Goal: Transaction & Acquisition: Purchase product/service

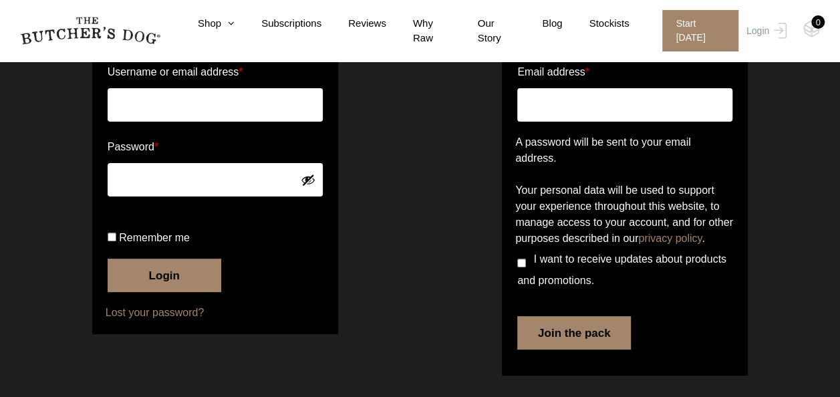
scroll to position [134, 0]
type input "joshnash_3@hotmail.com"
click at [204, 292] on button "Login" at bounding box center [165, 275] width 114 height 33
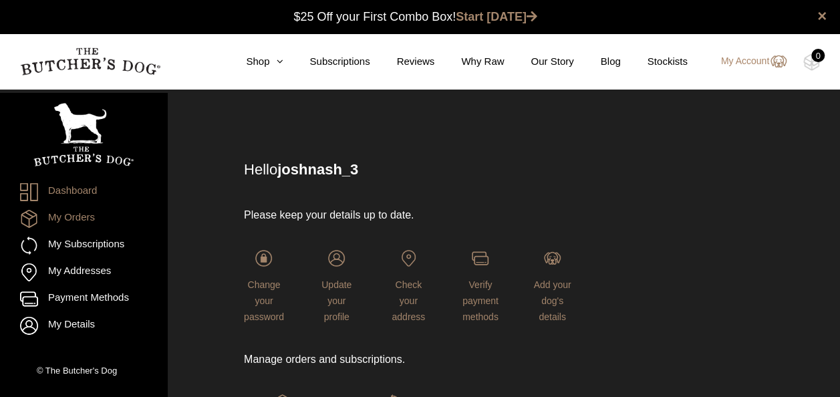
click at [83, 215] on link "My Orders" at bounding box center [83, 219] width 127 height 18
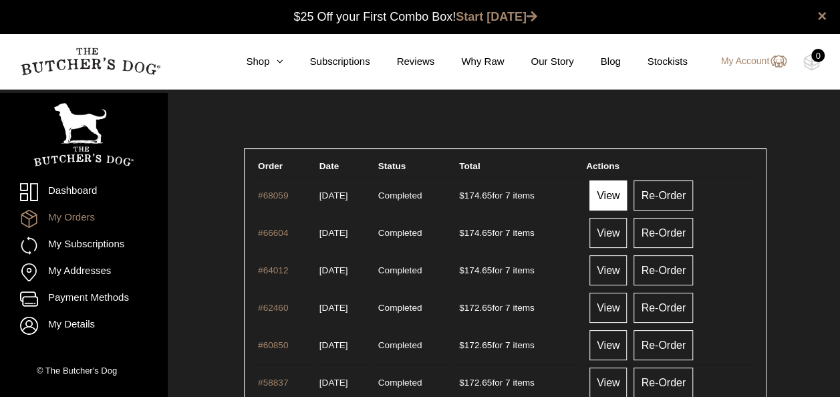
click at [608, 195] on link "View" at bounding box center [608, 195] width 37 height 30
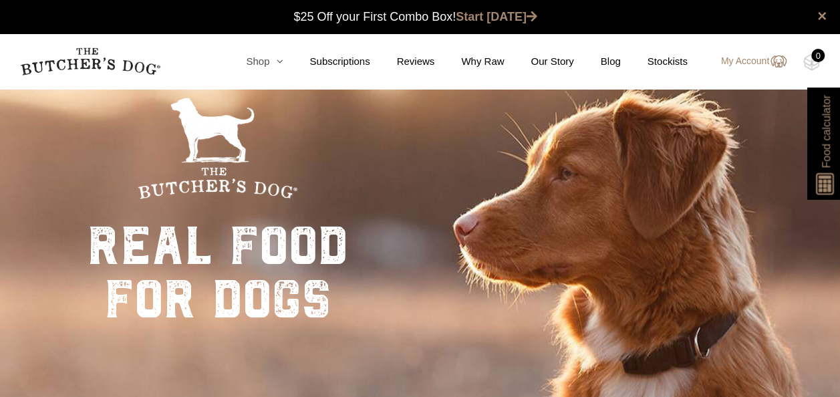
click at [277, 57] on icon at bounding box center [275, 61] width 13 height 10
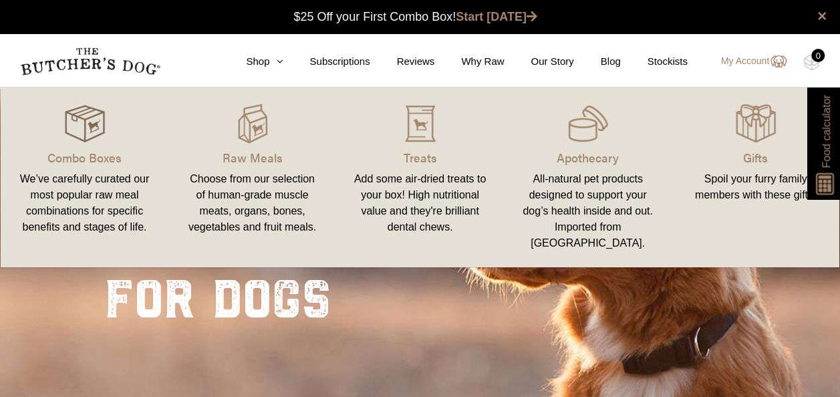
click at [91, 132] on img at bounding box center [85, 124] width 40 height 40
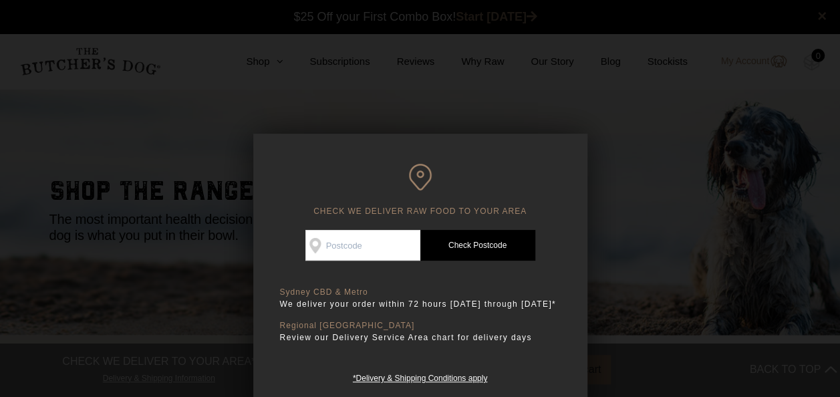
click at [333, 243] on input "Check Availability At" at bounding box center [362, 245] width 115 height 31
type input "2099"
click at [513, 248] on link "Check Postcode" at bounding box center [477, 245] width 115 height 31
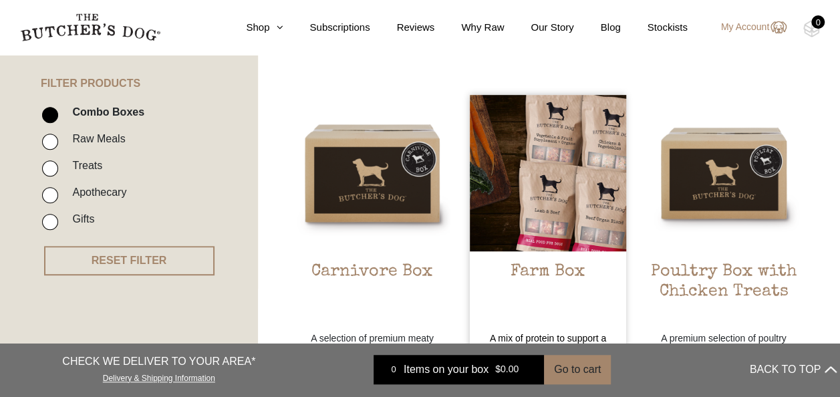
scroll to position [334, 0]
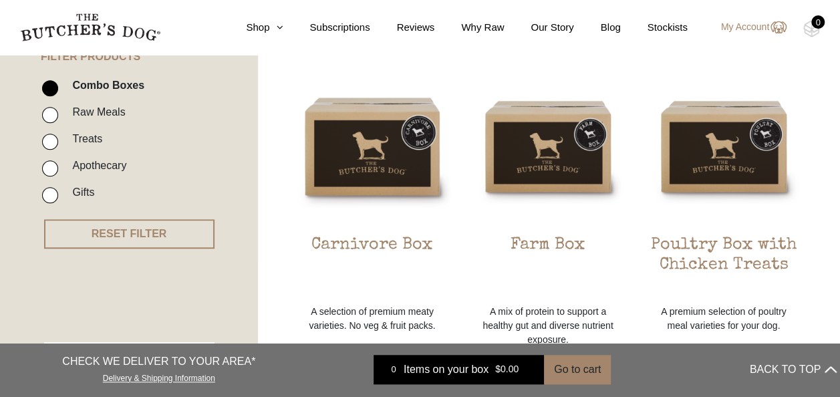
click at [51, 111] on input "Raw Meals" at bounding box center [50, 115] width 16 height 16
checkbox input "true"
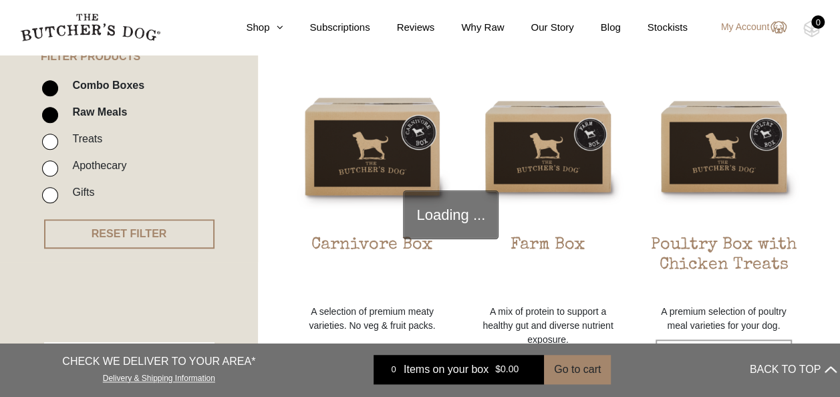
click at [55, 86] on li "Combo Boxes" at bounding box center [149, 89] width 214 height 27
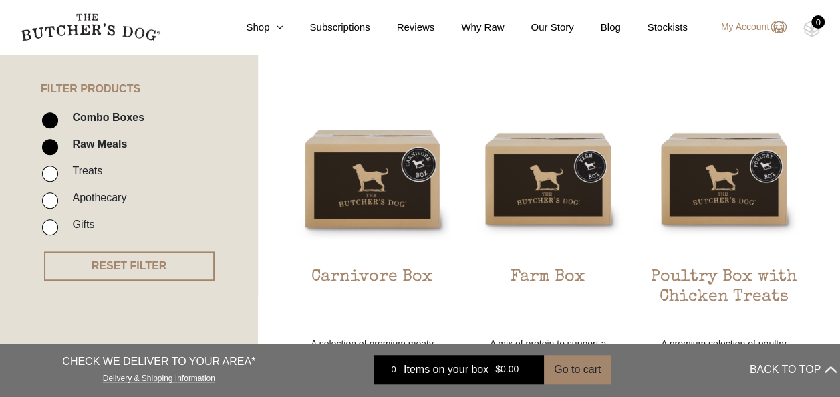
click at [51, 114] on input "Combo Boxes" at bounding box center [50, 120] width 16 height 16
checkbox input "false"
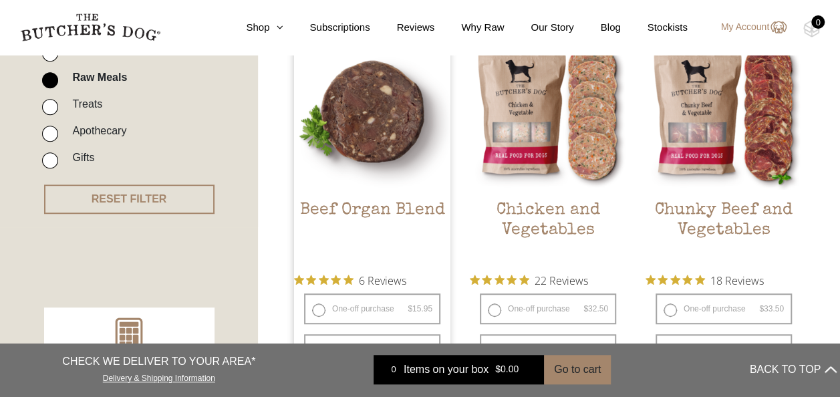
scroll to position [436, 0]
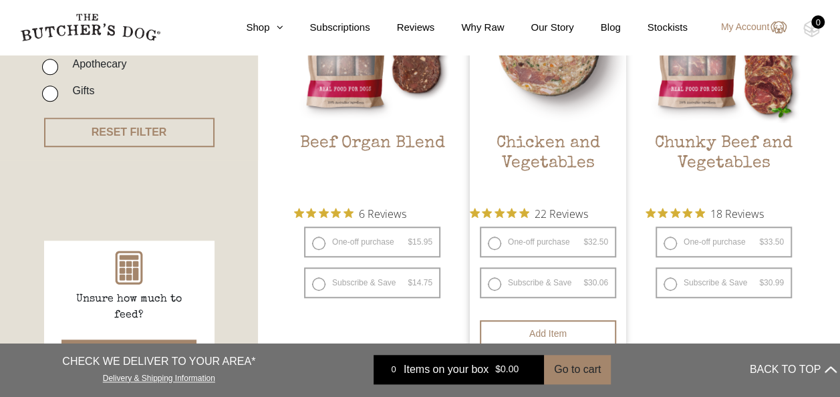
click at [495, 240] on label "One-off purchase $ 32.50 — or subscribe and save 7.5%" at bounding box center [548, 242] width 136 height 31
radio input "true"
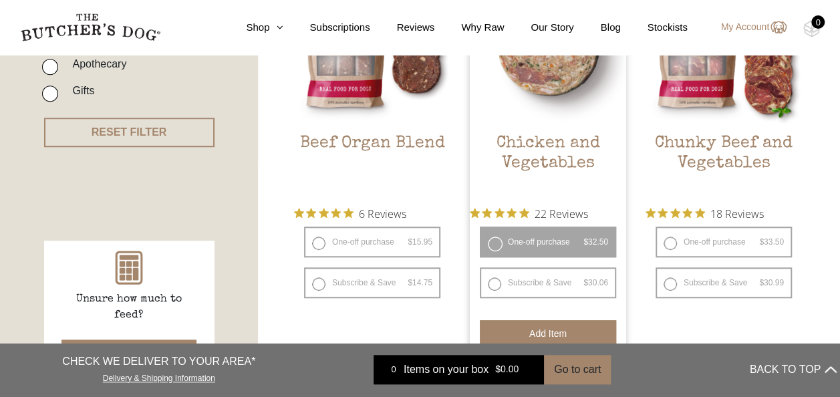
click at [533, 328] on button "Add item" at bounding box center [548, 333] width 136 height 27
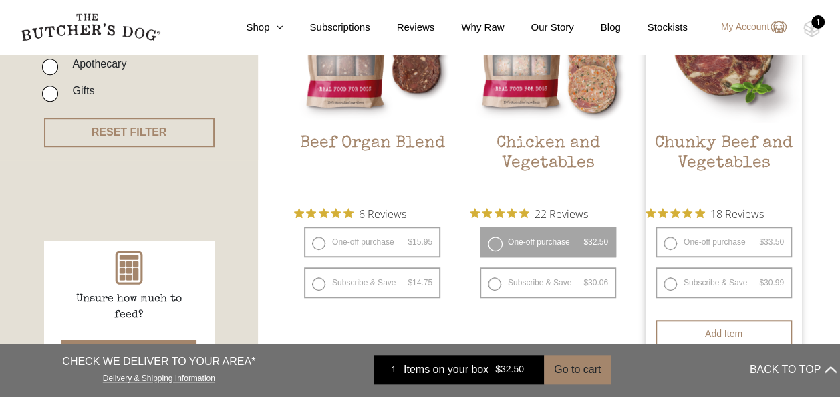
click at [670, 238] on label "One-off purchase $ 33.50 — or subscribe and save 7.5%" at bounding box center [724, 242] width 136 height 31
radio input "true"
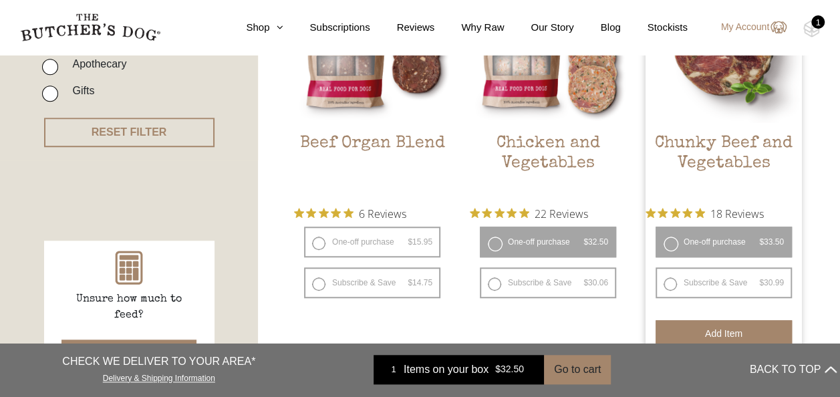
click at [668, 326] on button "Add item" at bounding box center [724, 333] width 136 height 27
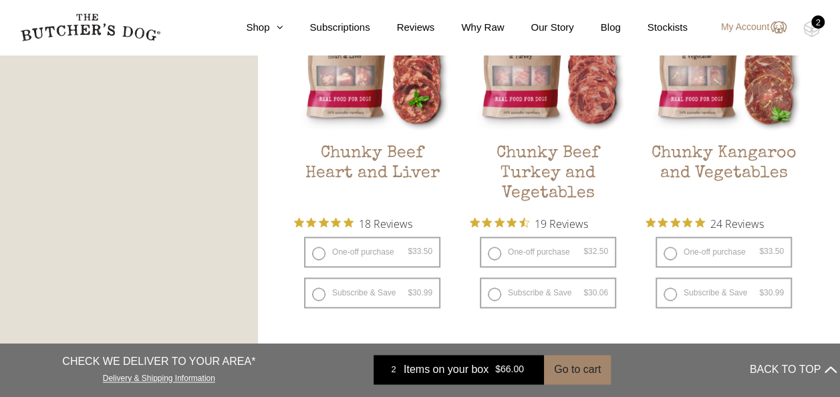
scroll to position [837, 0]
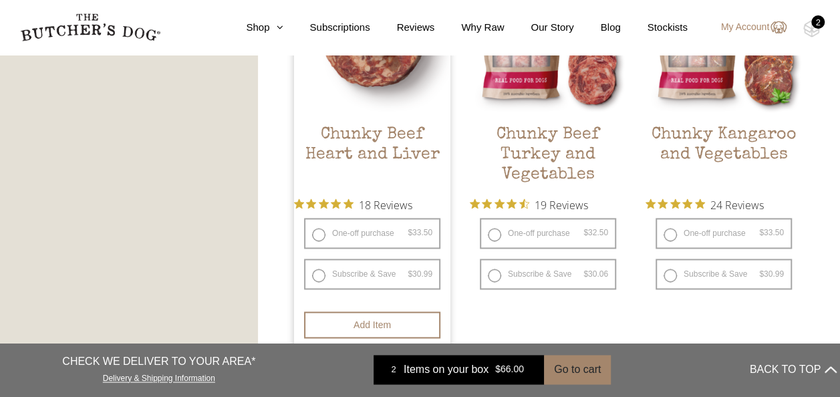
click at [317, 229] on label "One-off purchase $ 33.50 — or subscribe and save 7.5%" at bounding box center [372, 233] width 136 height 31
radio input "true"
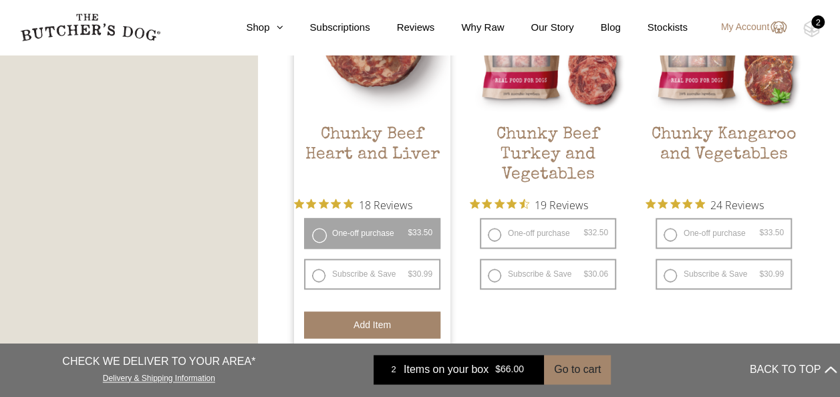
click at [346, 317] on button "Add item" at bounding box center [372, 324] width 136 height 27
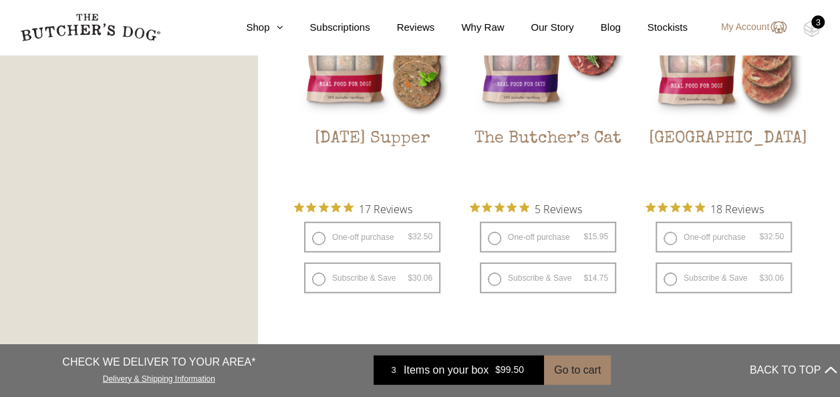
scroll to position [1639, 0]
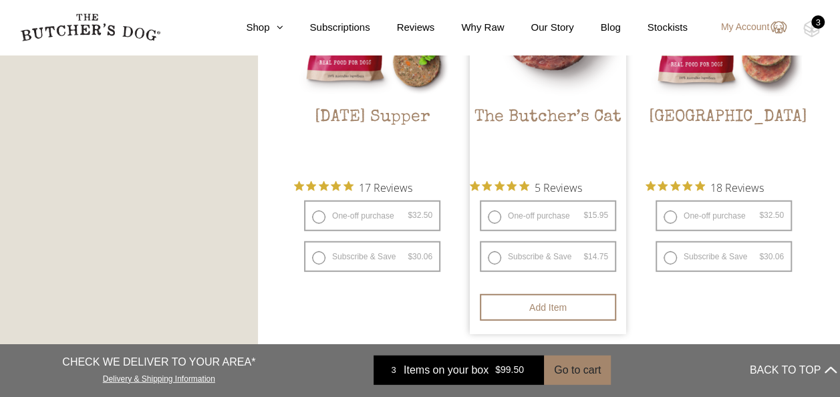
click at [492, 216] on label "One-off purchase $ 15.95 — or subscribe and save 7.5%" at bounding box center [548, 216] width 136 height 31
radio input "true"
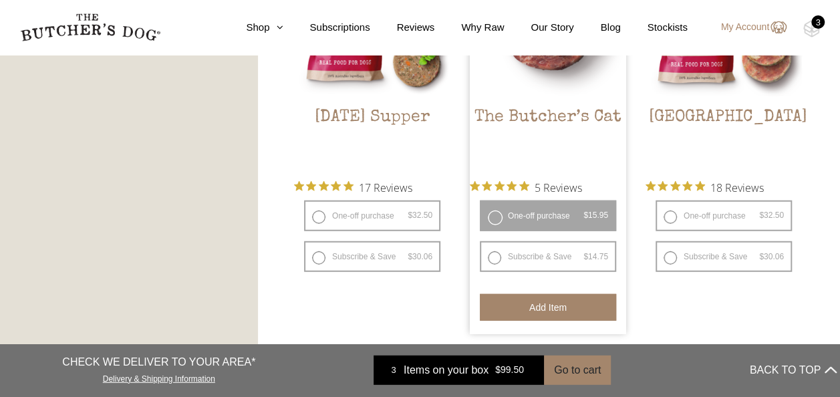
click at [528, 297] on button "Add item" at bounding box center [548, 307] width 136 height 27
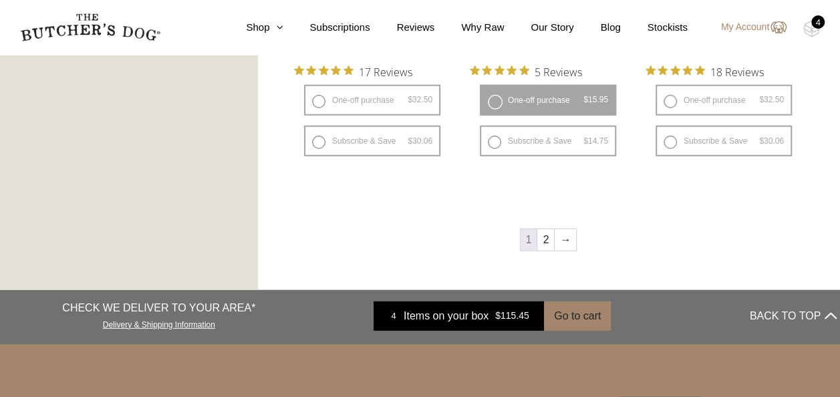
scroll to position [1773, 0]
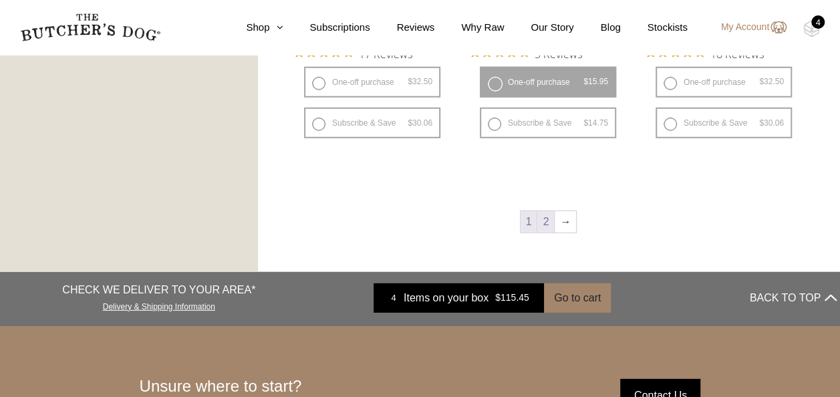
click at [545, 219] on link "2" at bounding box center [545, 221] width 17 height 21
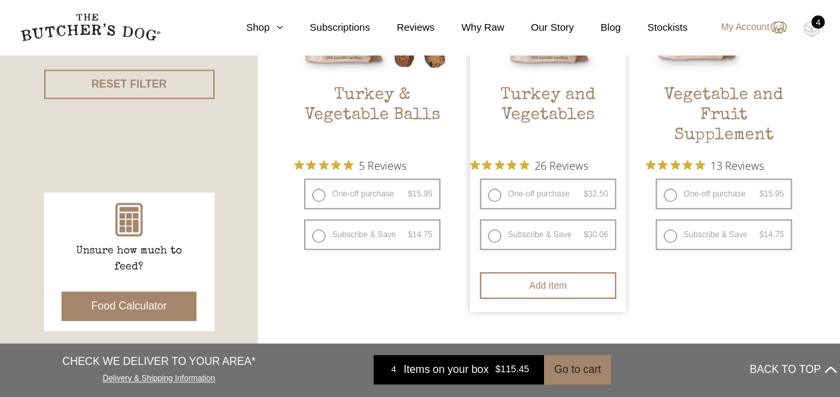
scroll to position [503, 0]
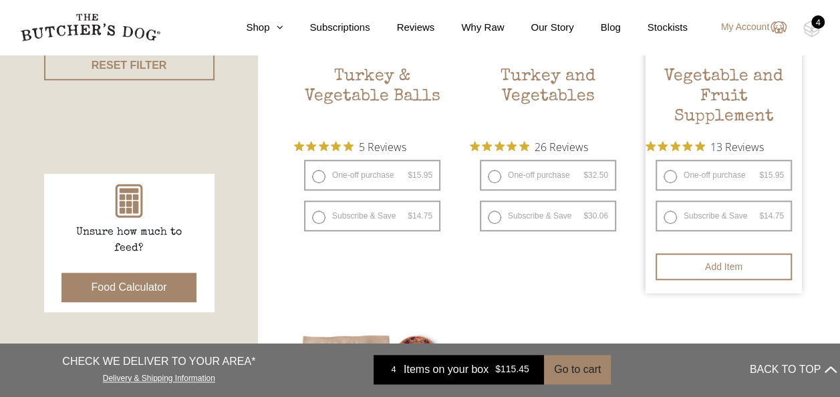
click at [668, 171] on label "One-off purchase $ 15.95 — or subscribe and save 7.5%" at bounding box center [724, 175] width 136 height 31
radio input "true"
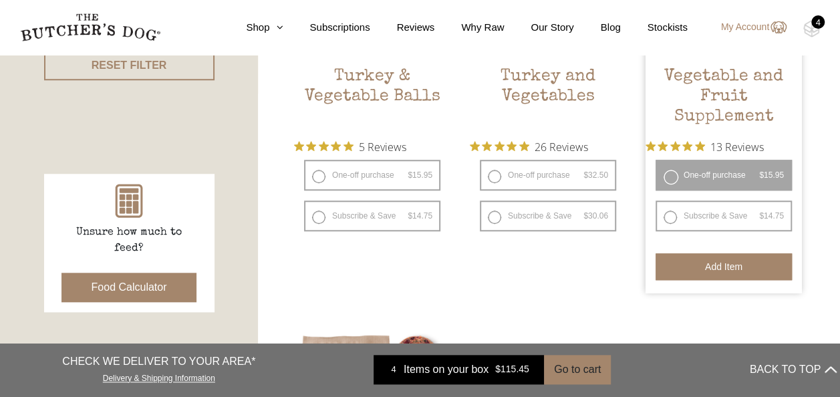
click at [695, 267] on button "Add item" at bounding box center [724, 266] width 136 height 27
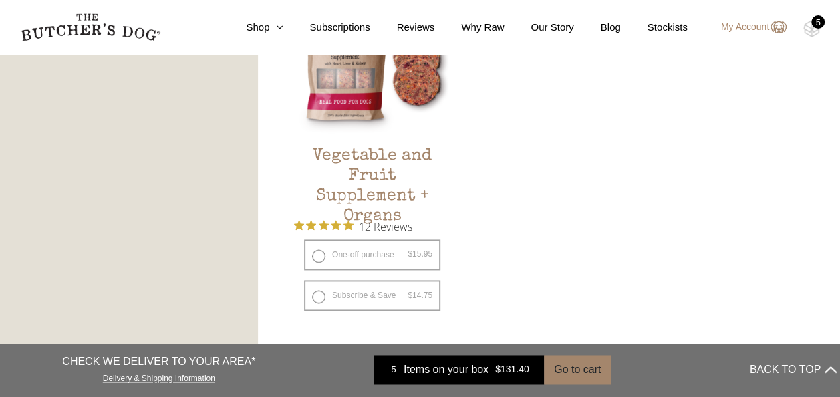
scroll to position [837, 0]
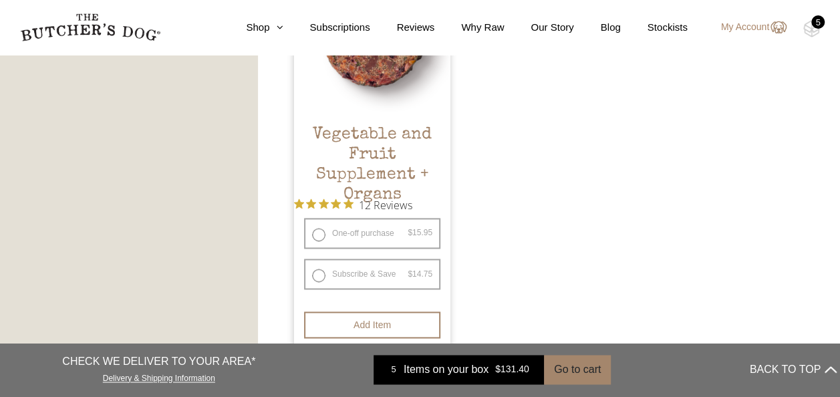
click at [320, 229] on label "One-off purchase $ 15.95 — or subscribe and save 7.5%" at bounding box center [372, 233] width 136 height 31
radio input "true"
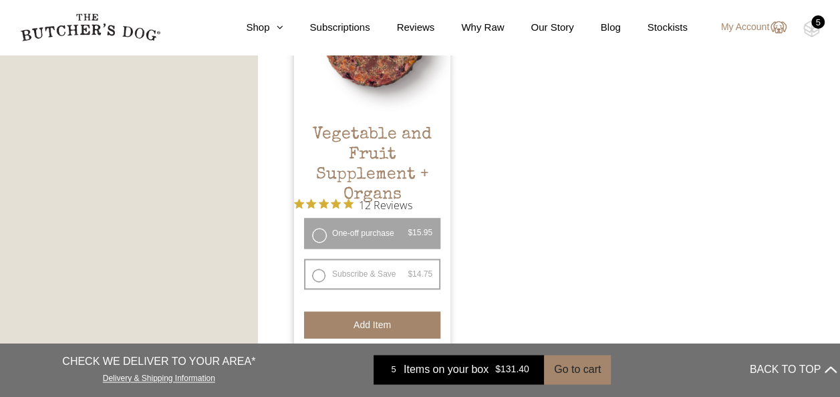
click at [349, 319] on button "Add item" at bounding box center [372, 324] width 136 height 27
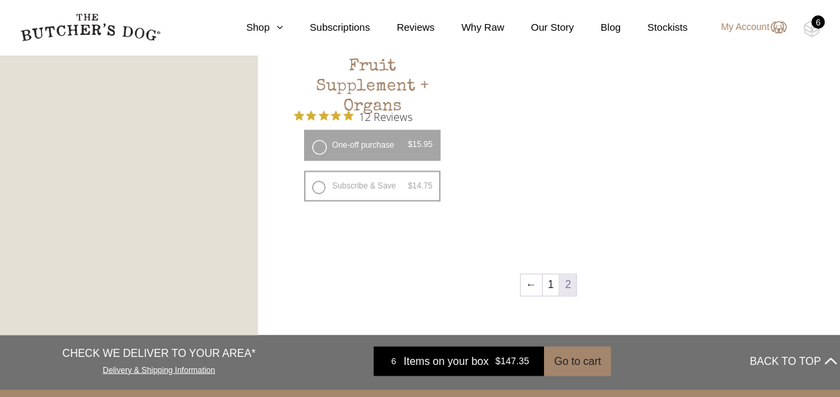
scroll to position [971, 0]
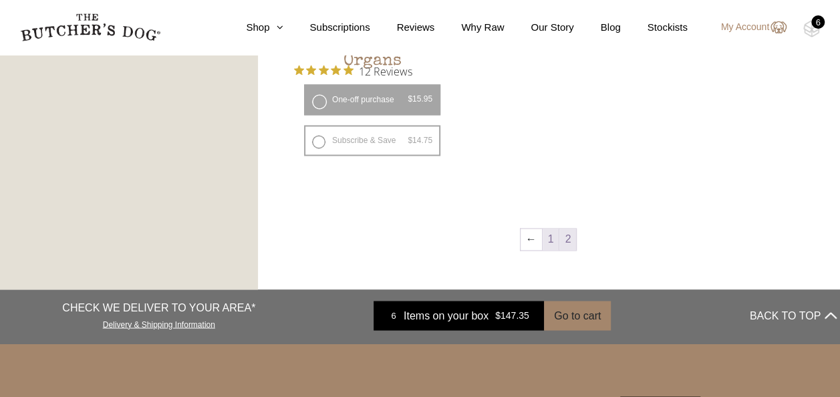
click at [547, 241] on link "1" at bounding box center [551, 239] width 17 height 21
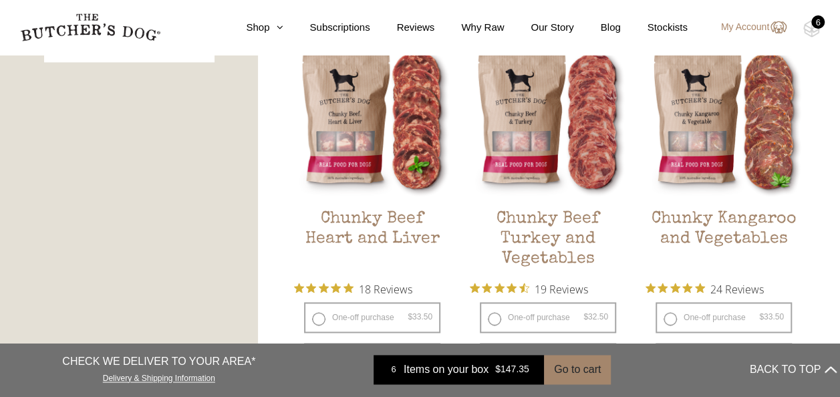
scroll to position [770, 0]
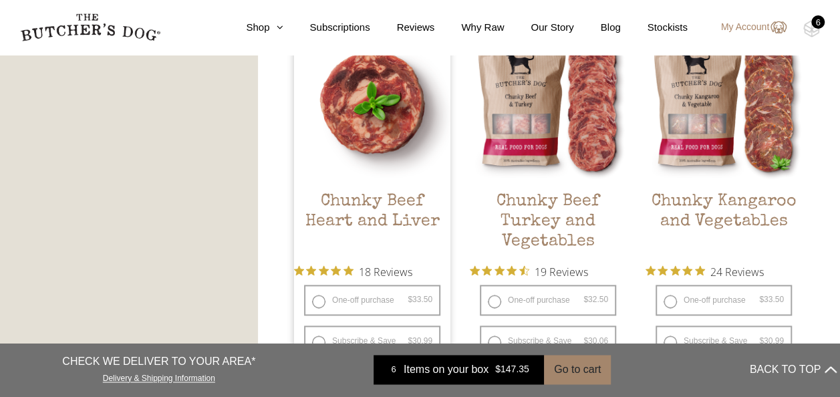
click at [317, 296] on label "One-off purchase $ 33.50 — or subscribe and save 7.5%" at bounding box center [372, 300] width 136 height 31
radio input "true"
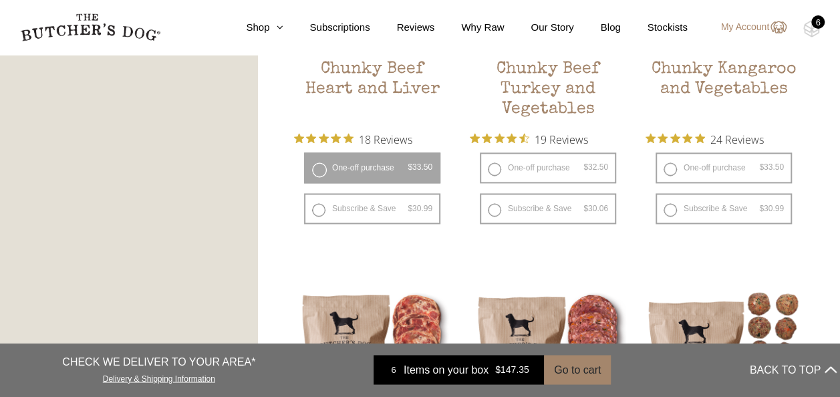
scroll to position [904, 0]
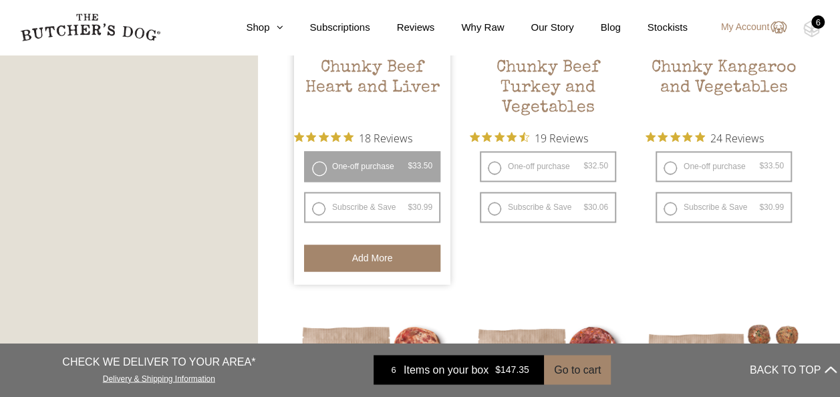
click at [342, 255] on button "Add more" at bounding box center [372, 258] width 136 height 27
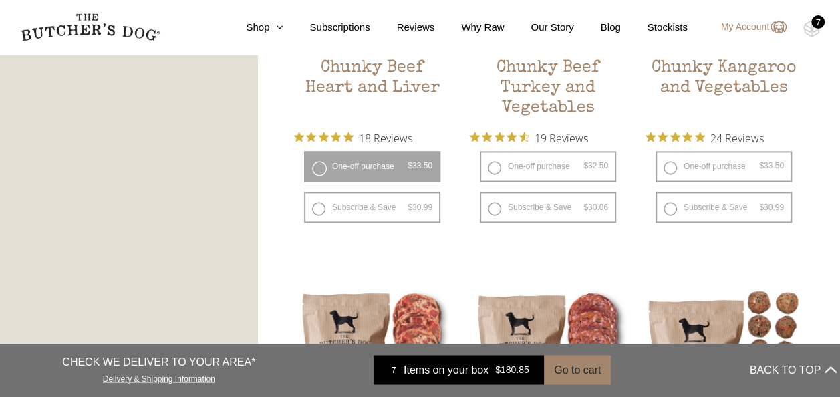
click at [442, 369] on span "Items on your box" at bounding box center [446, 370] width 85 height 16
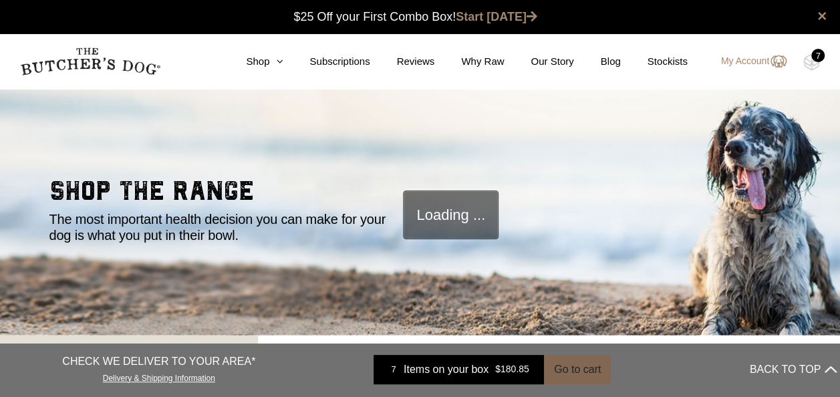
click at [575, 370] on button "Go to cart" at bounding box center [577, 369] width 67 height 29
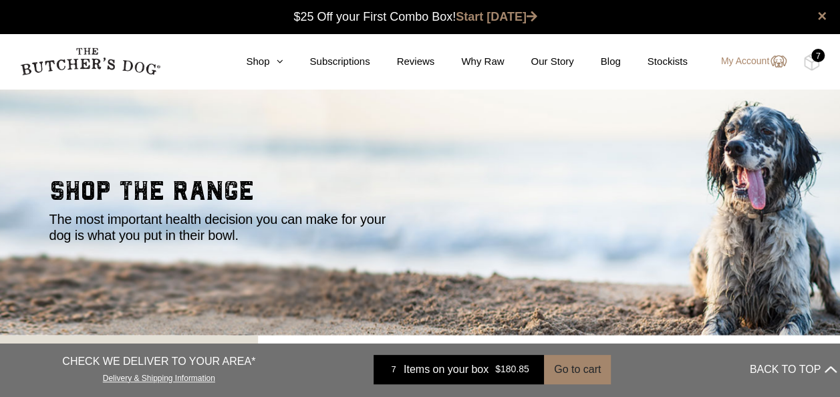
click at [576, 368] on button "Go to cart" at bounding box center [577, 369] width 67 height 29
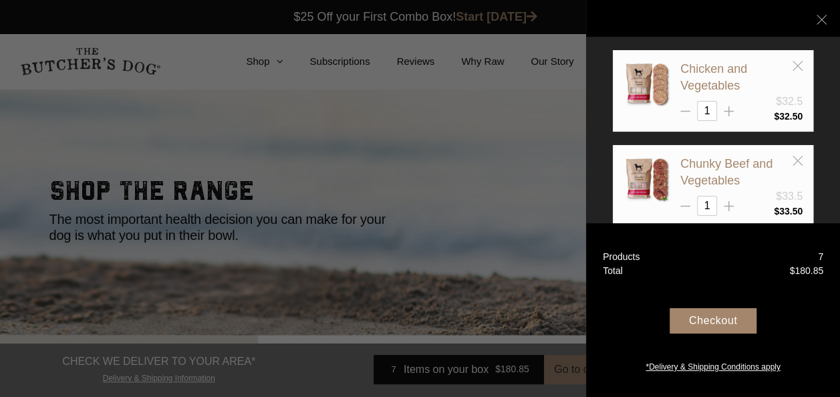
click at [697, 321] on div "Checkout" at bounding box center [713, 320] width 87 height 25
